Goal: Navigation & Orientation: Find specific page/section

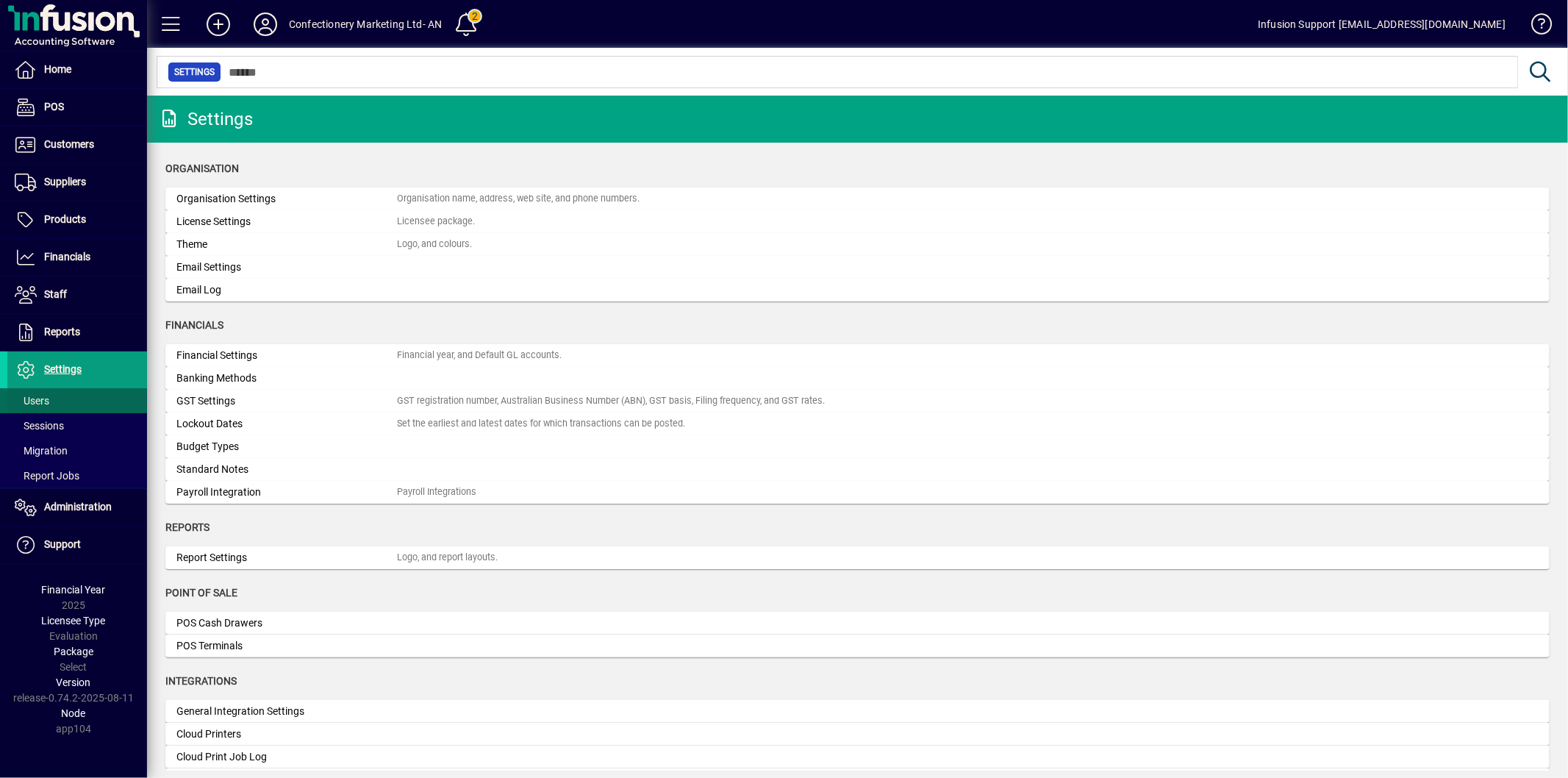
click at [62, 396] on span at bounding box center [77, 401] width 140 height 35
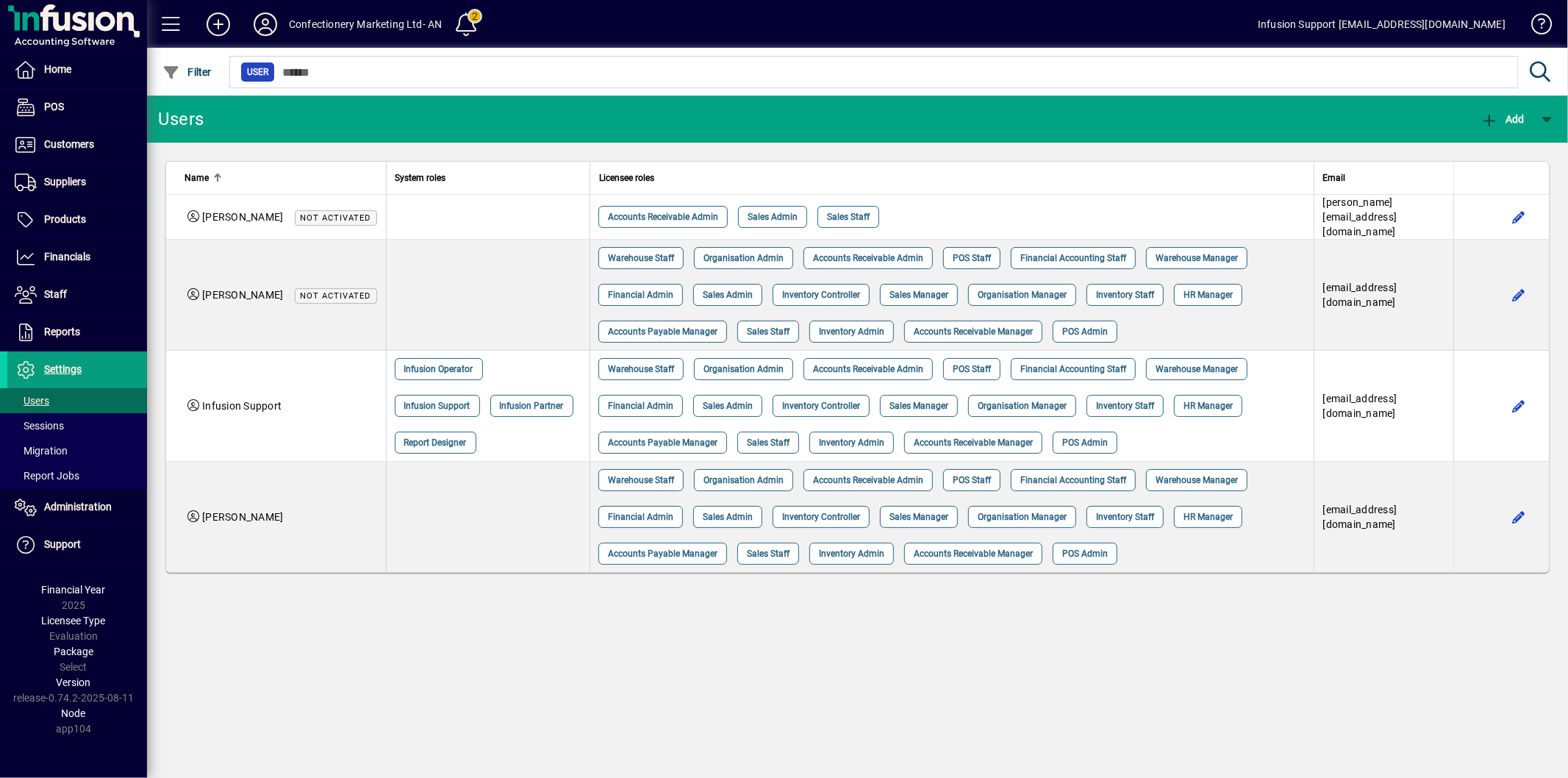
click at [266, 20] on icon at bounding box center [265, 24] width 29 height 24
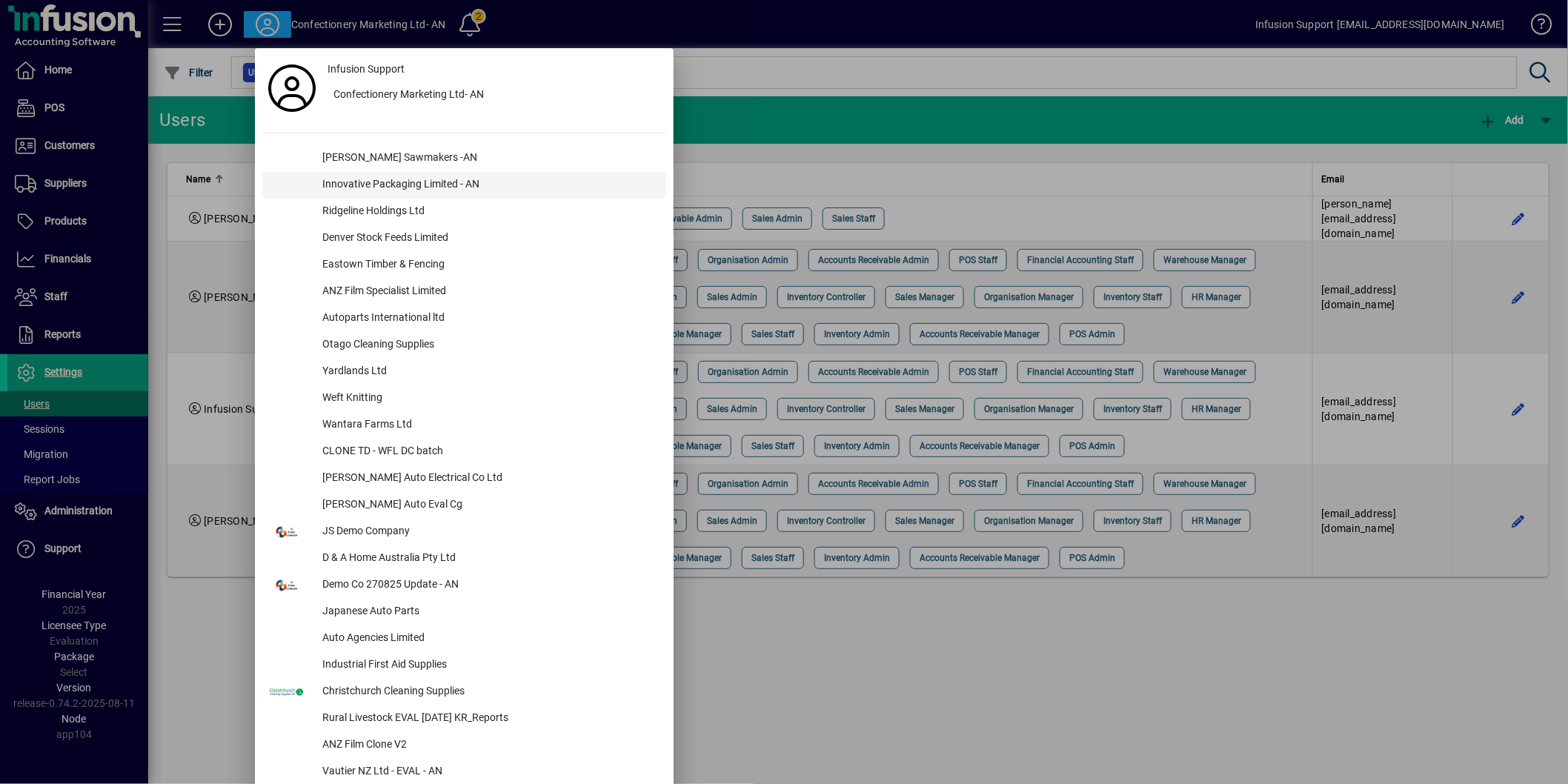
click at [372, 179] on div "Innovative Packaging Limited - AN" at bounding box center [488, 185] width 355 height 27
